Goal: Information Seeking & Learning: Learn about a topic

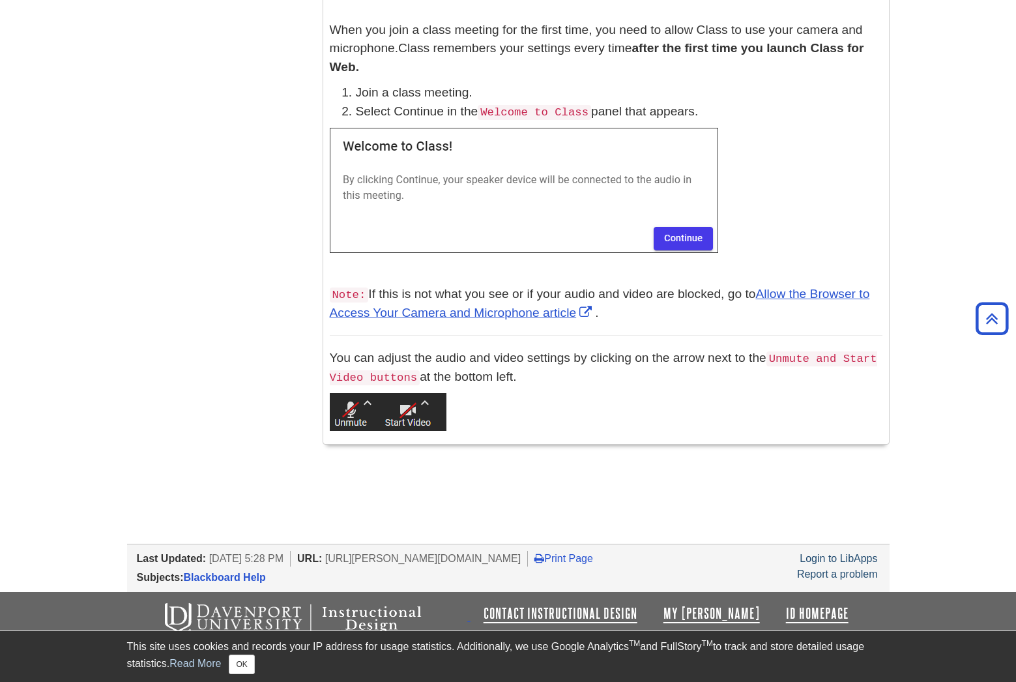
scroll to position [1089, 0]
click at [481, 287] on link "Allow the Browser to Access Your Camera and Microphone article" at bounding box center [600, 303] width 540 height 33
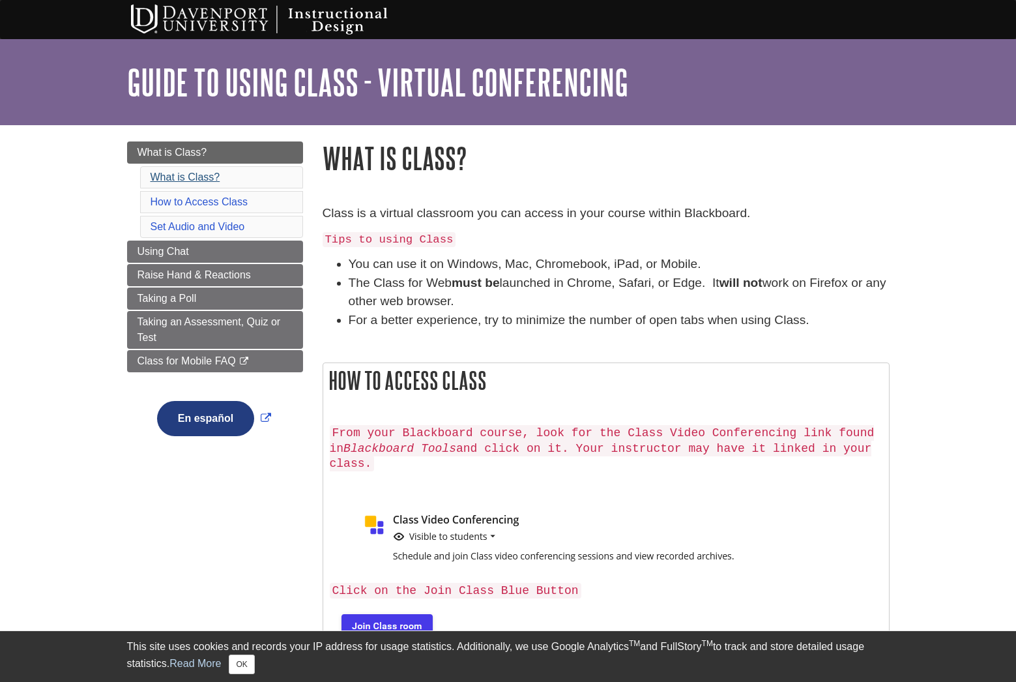
click at [201, 178] on link "What is Class?" at bounding box center [186, 176] width 70 height 11
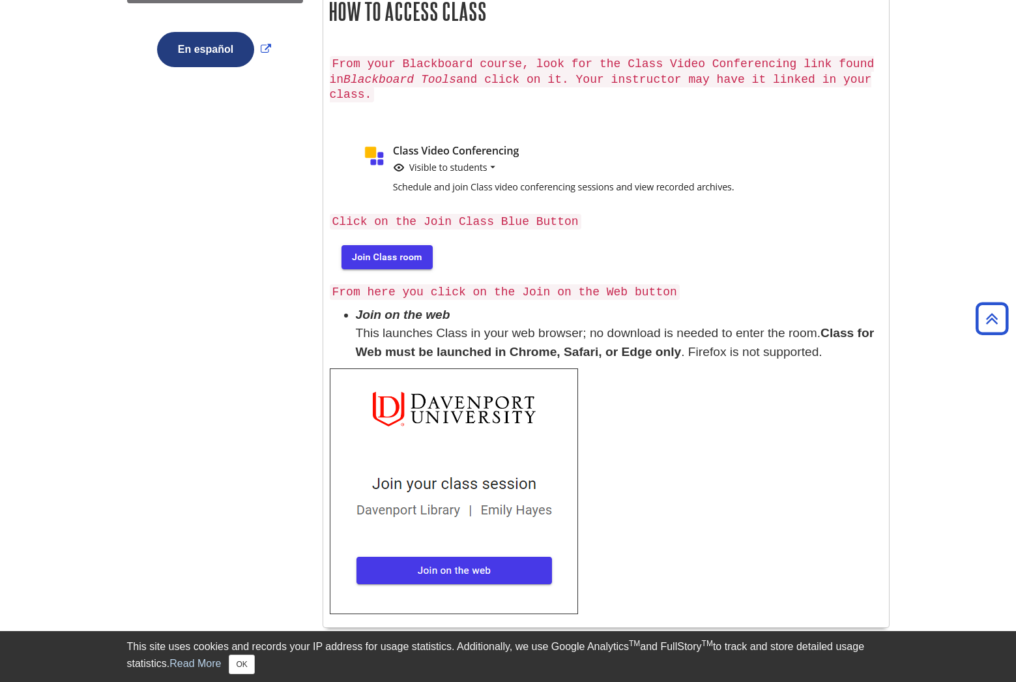
scroll to position [373, 0]
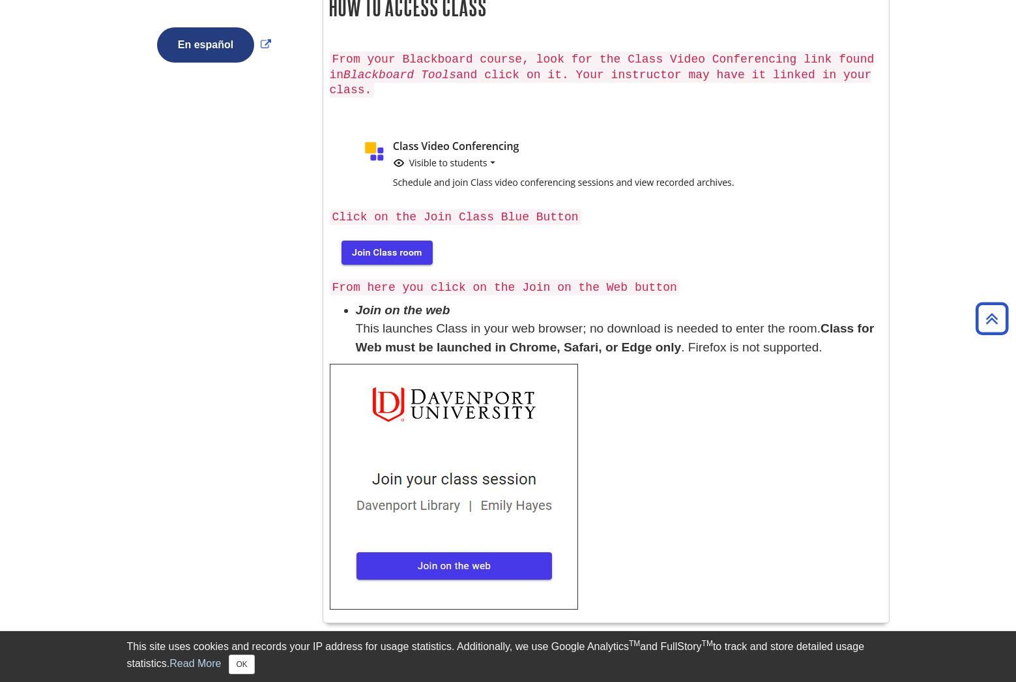
click at [427, 545] on img at bounding box center [454, 487] width 248 height 246
click at [427, 550] on img at bounding box center [454, 487] width 248 height 246
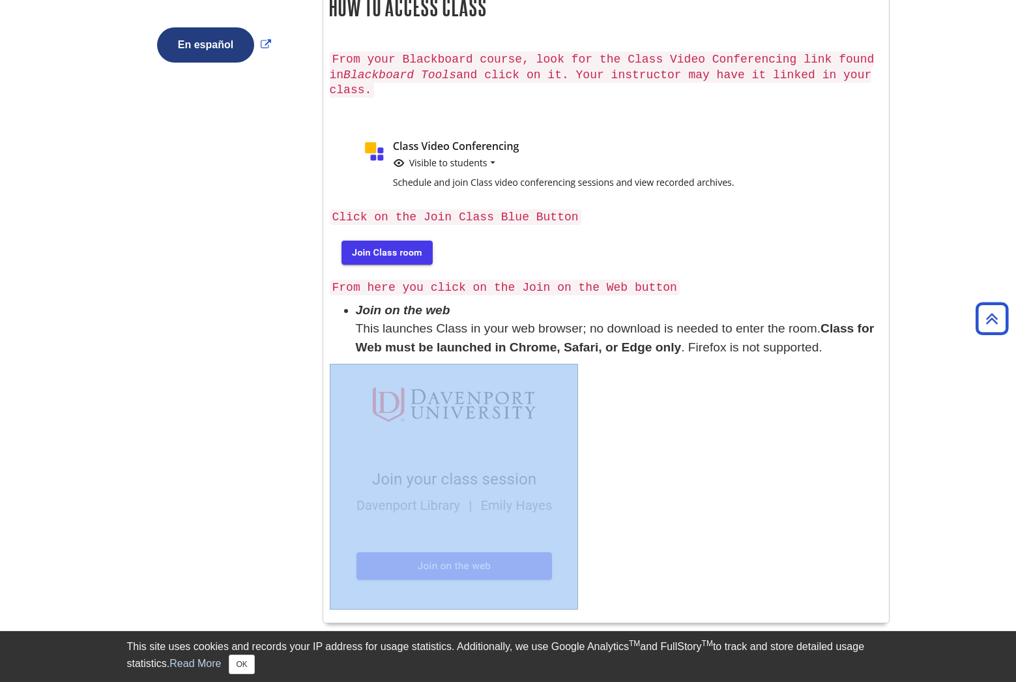
click at [427, 550] on img at bounding box center [454, 487] width 248 height 246
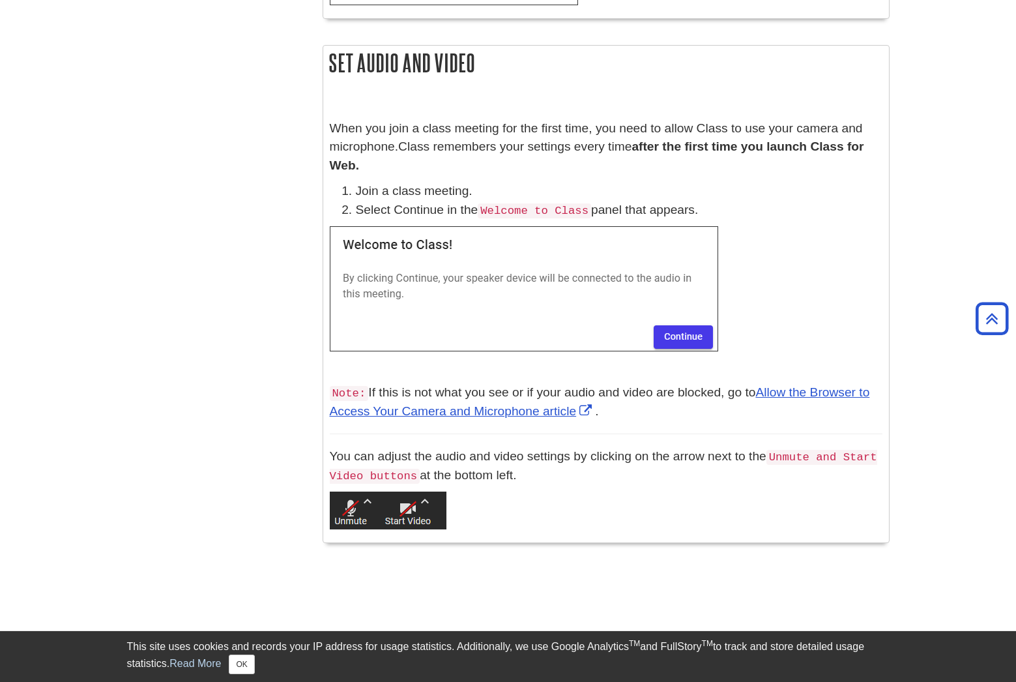
scroll to position [979, 0]
click at [664, 326] on img at bounding box center [524, 287] width 388 height 125
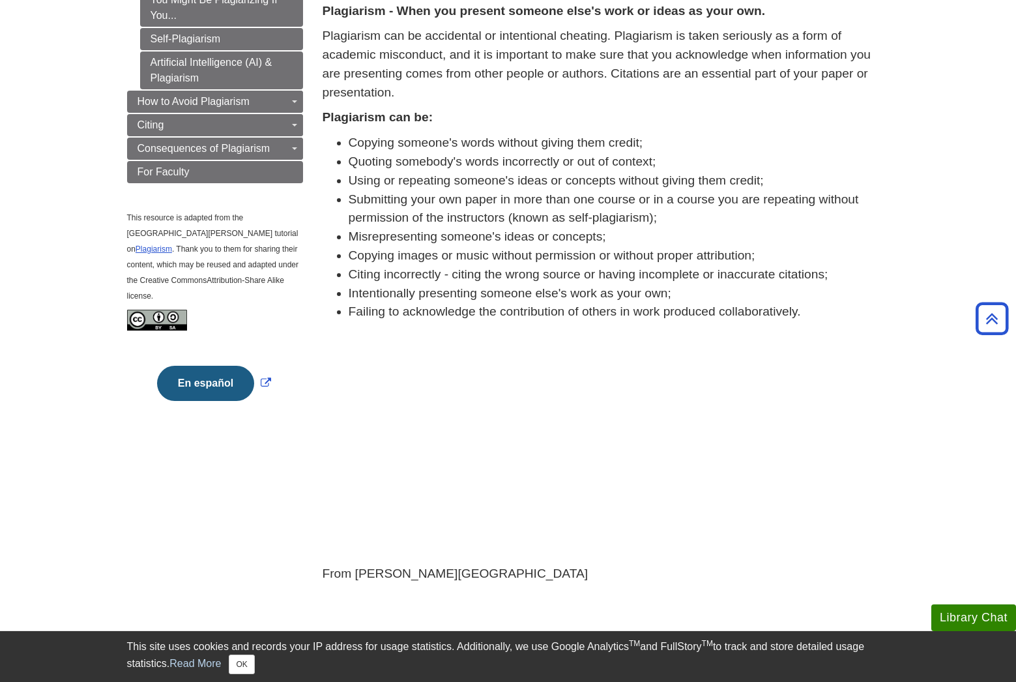
scroll to position [115, 0]
